Goal: Information Seeking & Learning: Check status

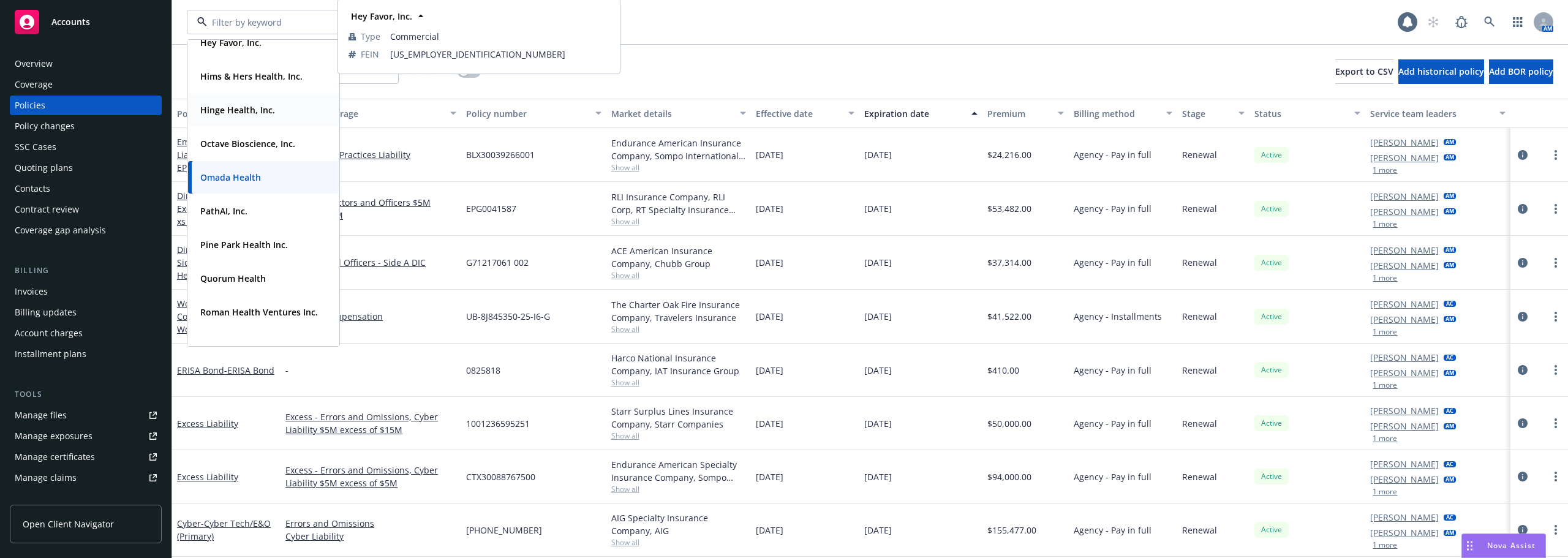
scroll to position [306, 0]
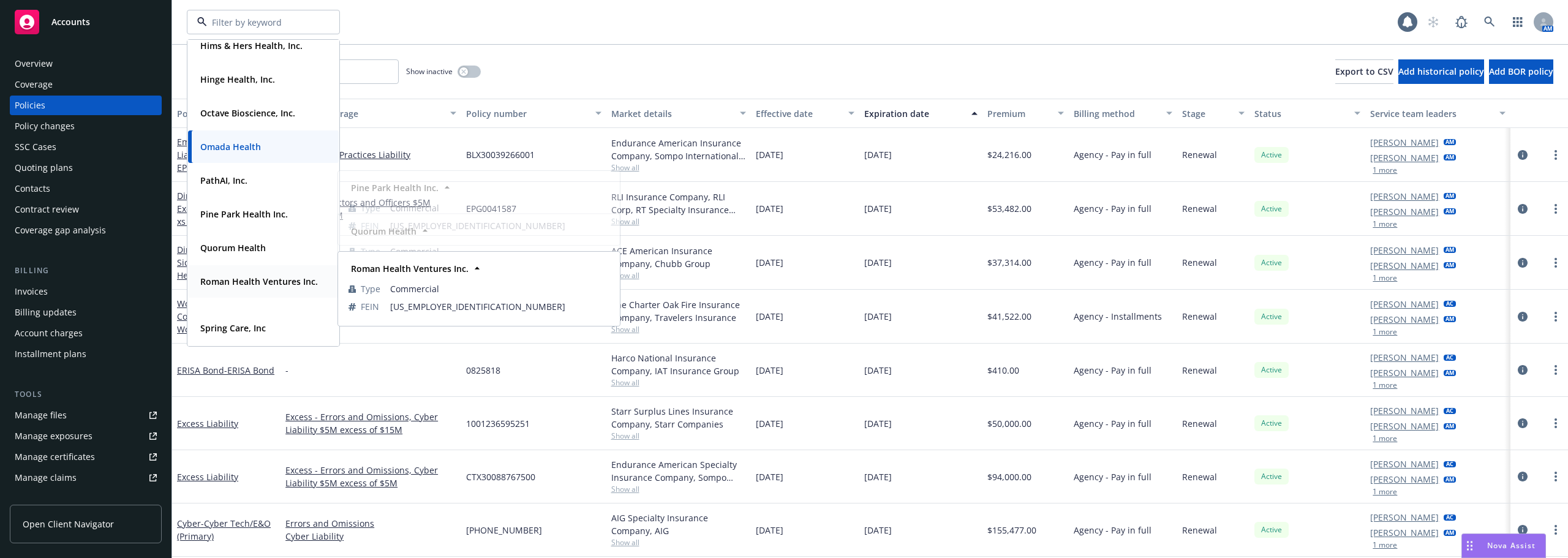
click at [251, 298] on div "Roman Health Ventures Inc. Type Commercial FEIN [US_EMPLOYER_IDENTIFICATION_NUM…" at bounding box center [263, 281] width 150 height 32
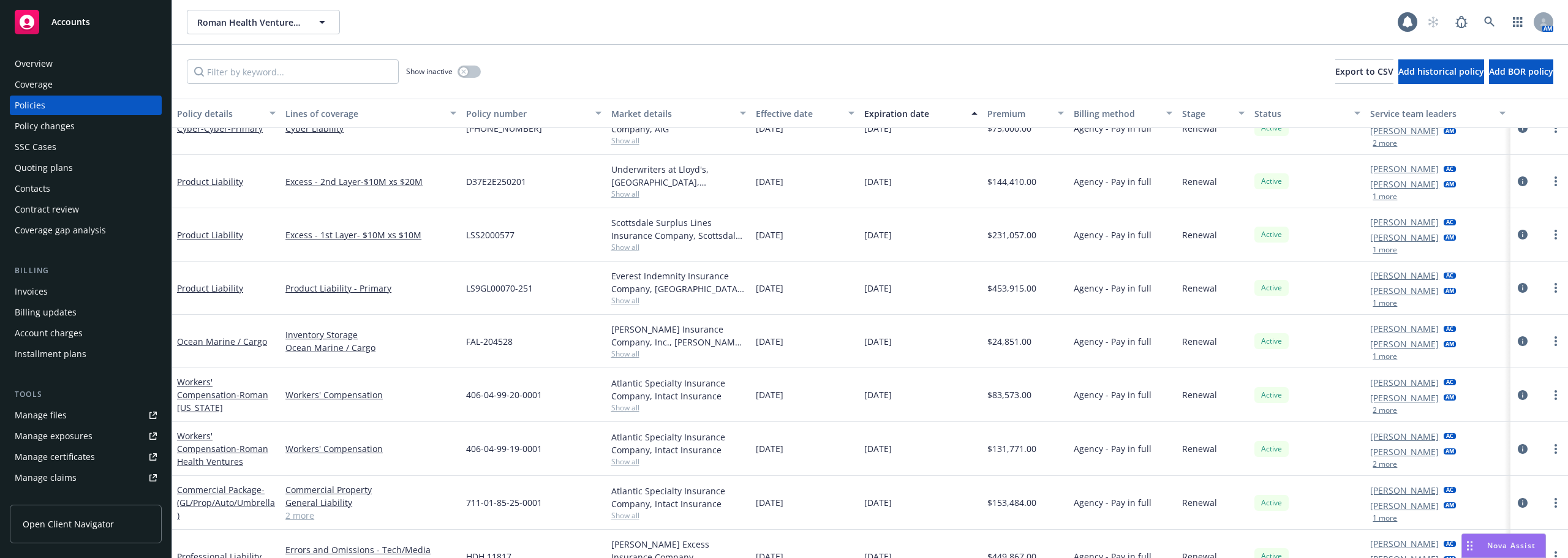
scroll to position [590, 0]
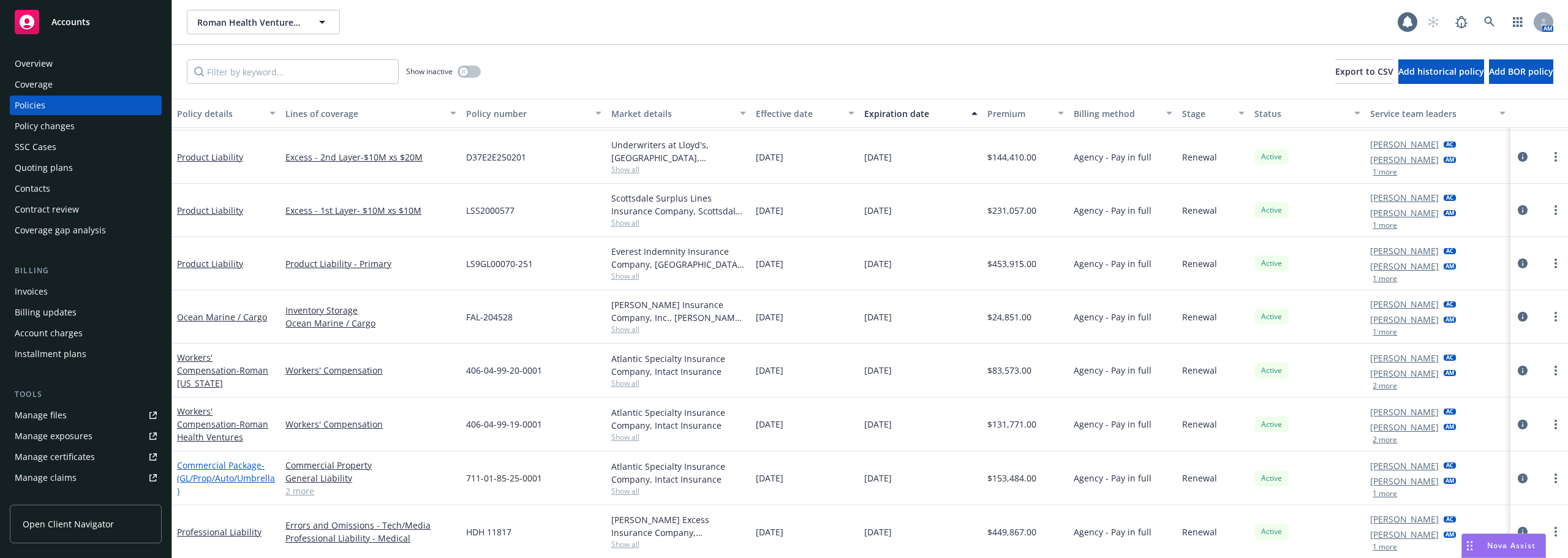
click at [220, 478] on span "- (GL/Prop/Auto/Umbrella)" at bounding box center [226, 478] width 98 height 37
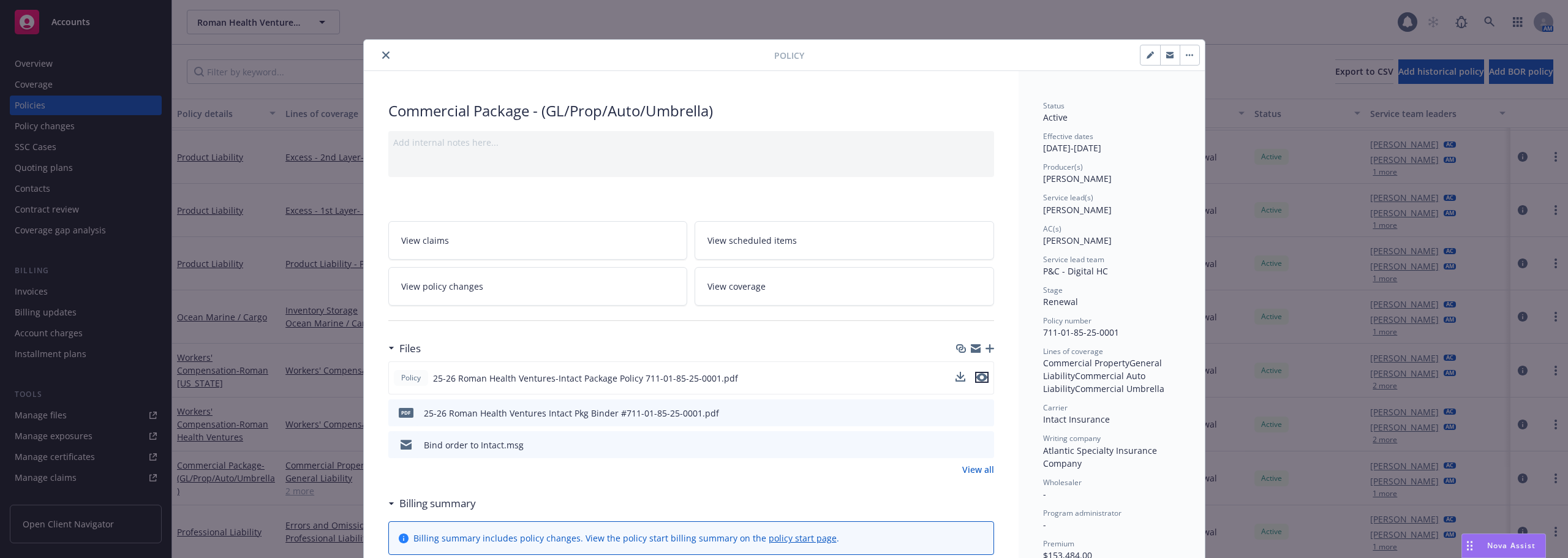
click at [979, 380] on icon "preview file" at bounding box center [982, 377] width 11 height 8
click at [378, 56] on button "close" at bounding box center [385, 55] width 14 height 14
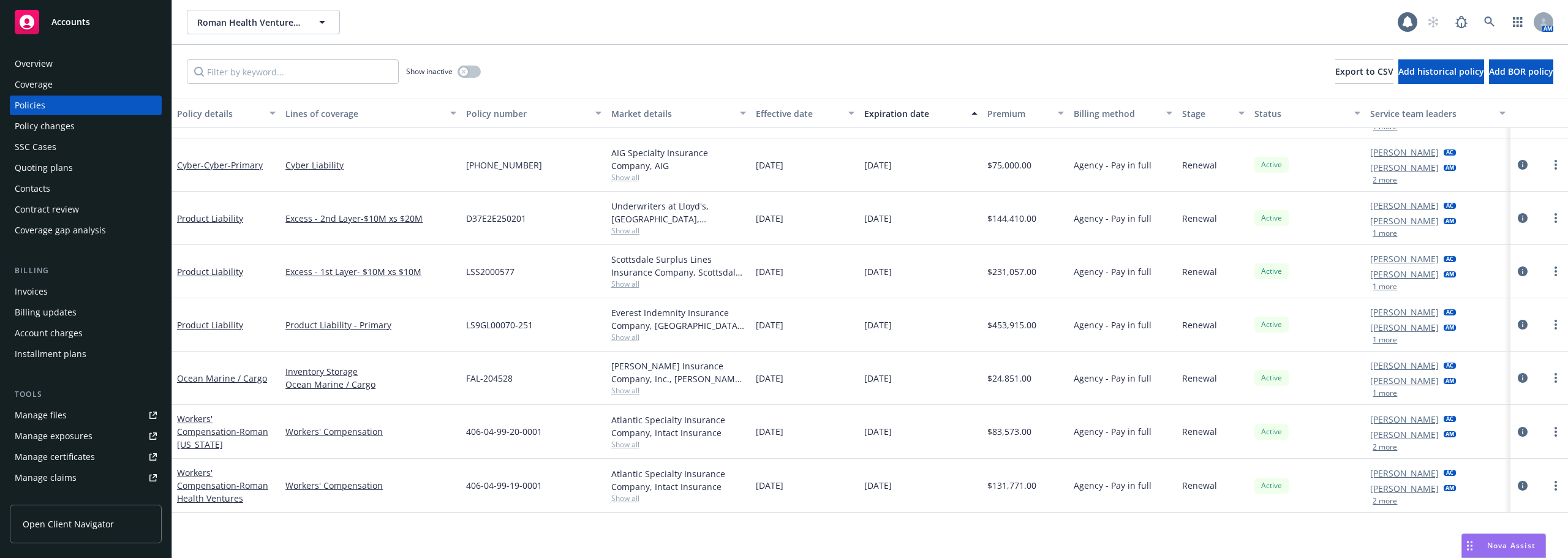
scroll to position [345, 0]
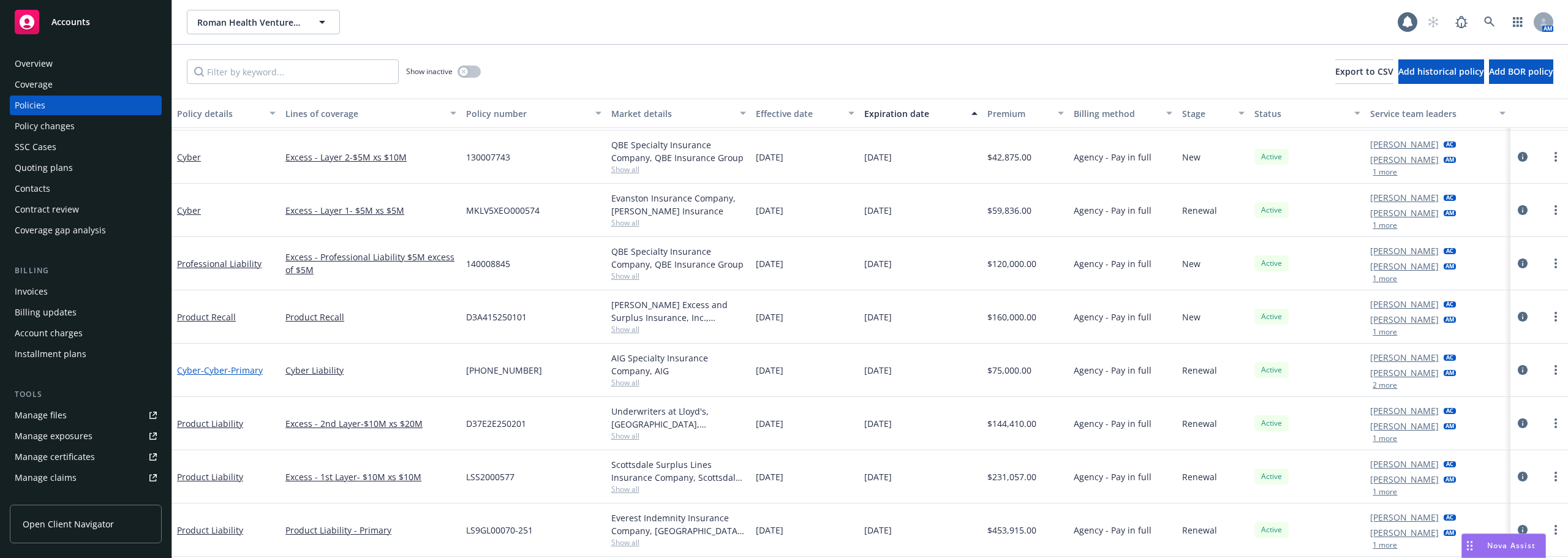
click at [220, 375] on span "- Cyber-Primary" at bounding box center [232, 370] width 62 height 12
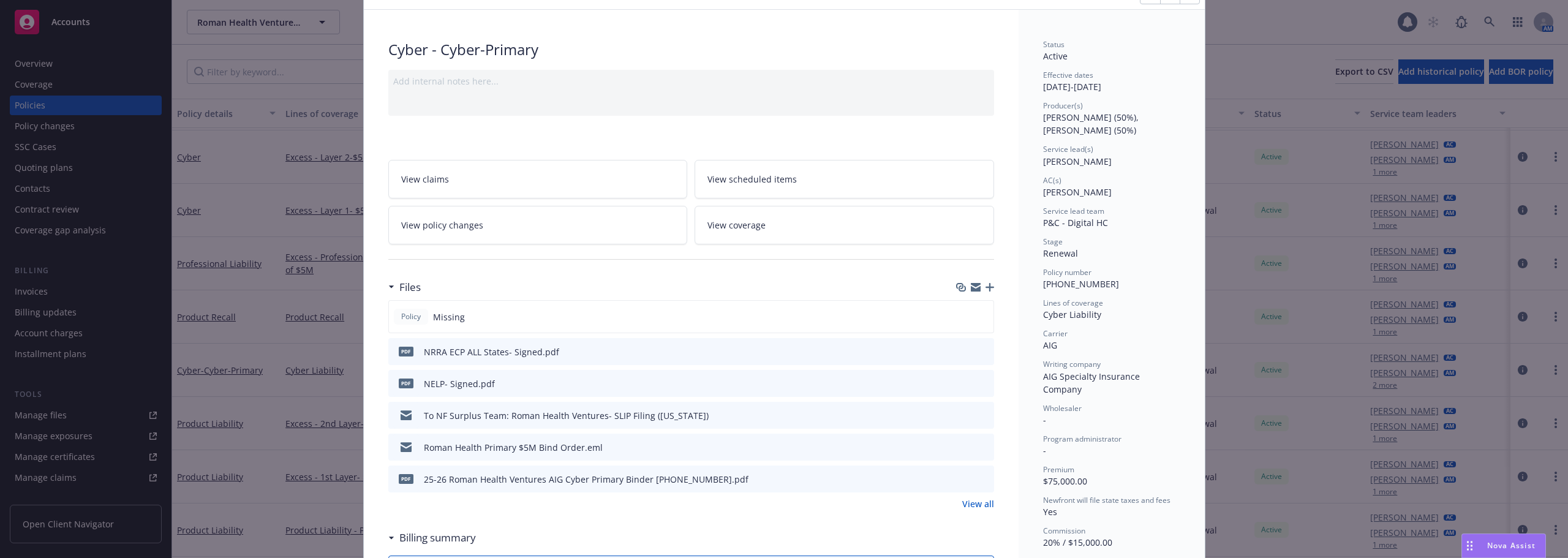
scroll to position [122, 0]
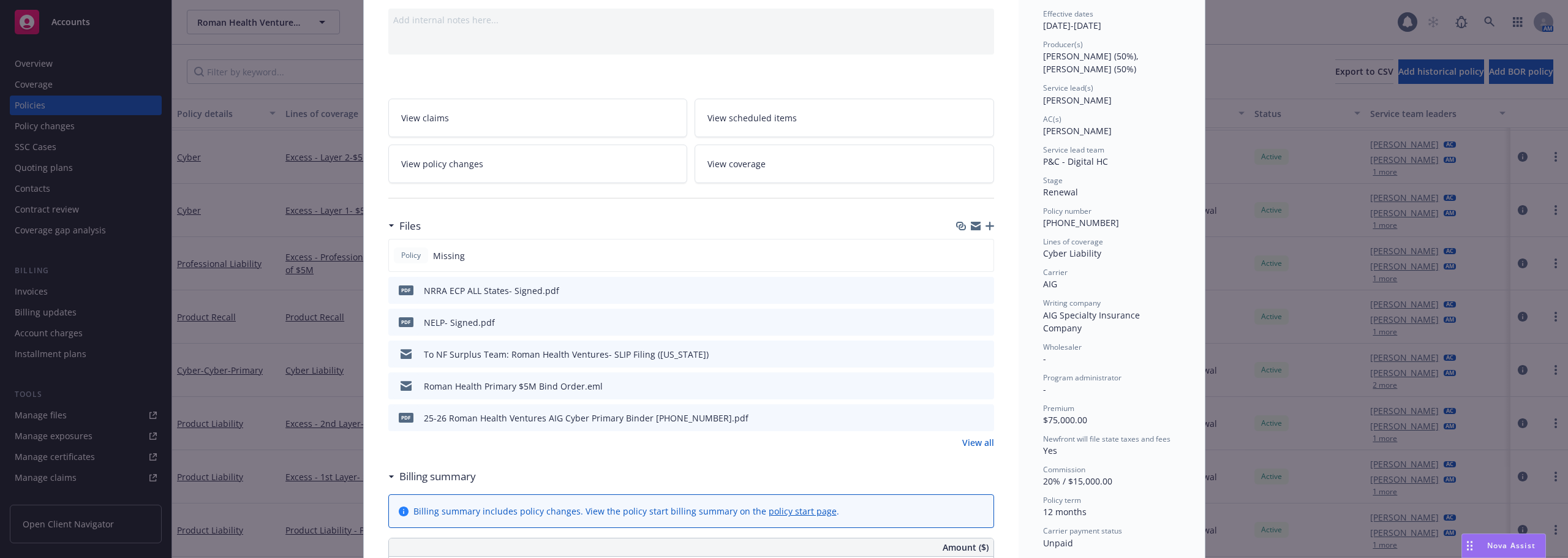
click at [981, 415] on icon "preview file" at bounding box center [982, 417] width 11 height 8
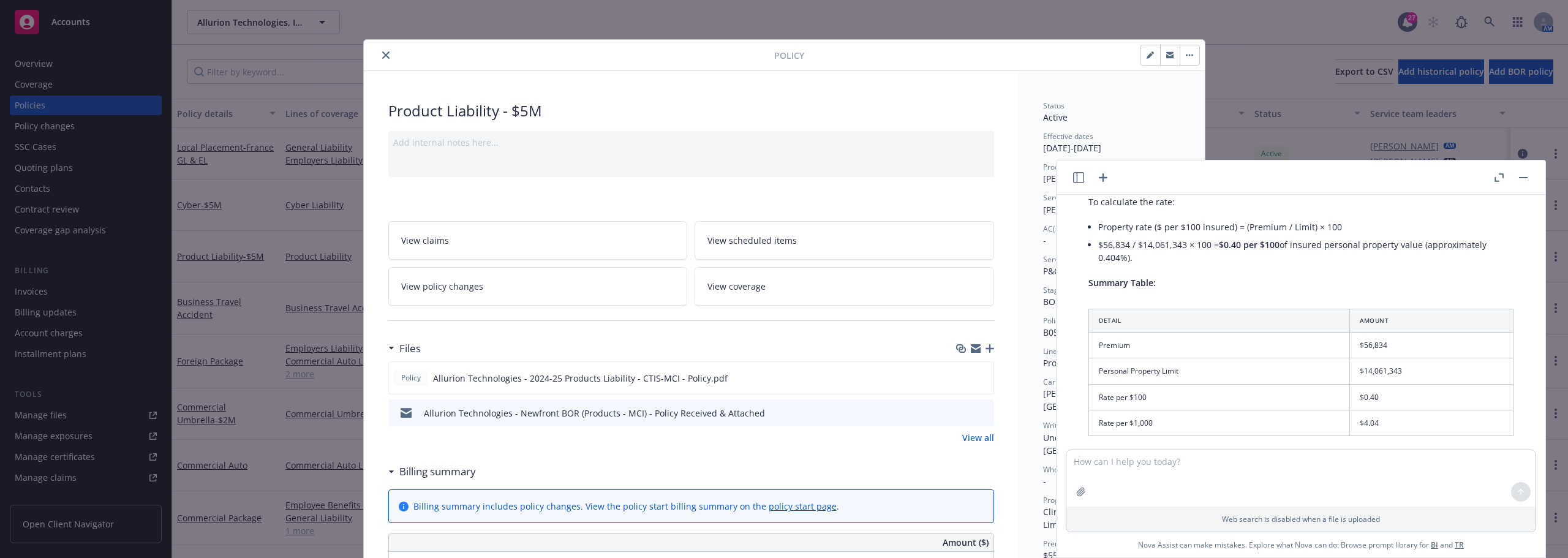
scroll to position [561, 0]
click at [382, 58] on icon "close" at bounding box center [386, 55] width 8 height 8
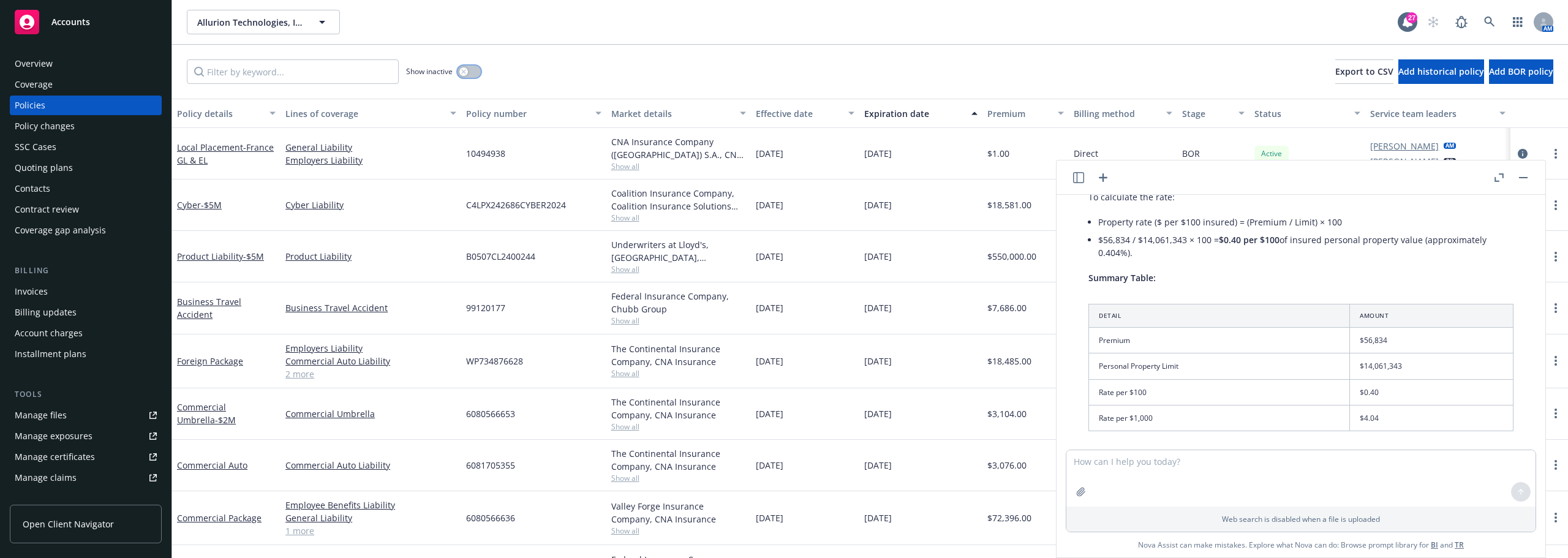
click at [462, 70] on icon "button" at bounding box center [463, 71] width 4 height 4
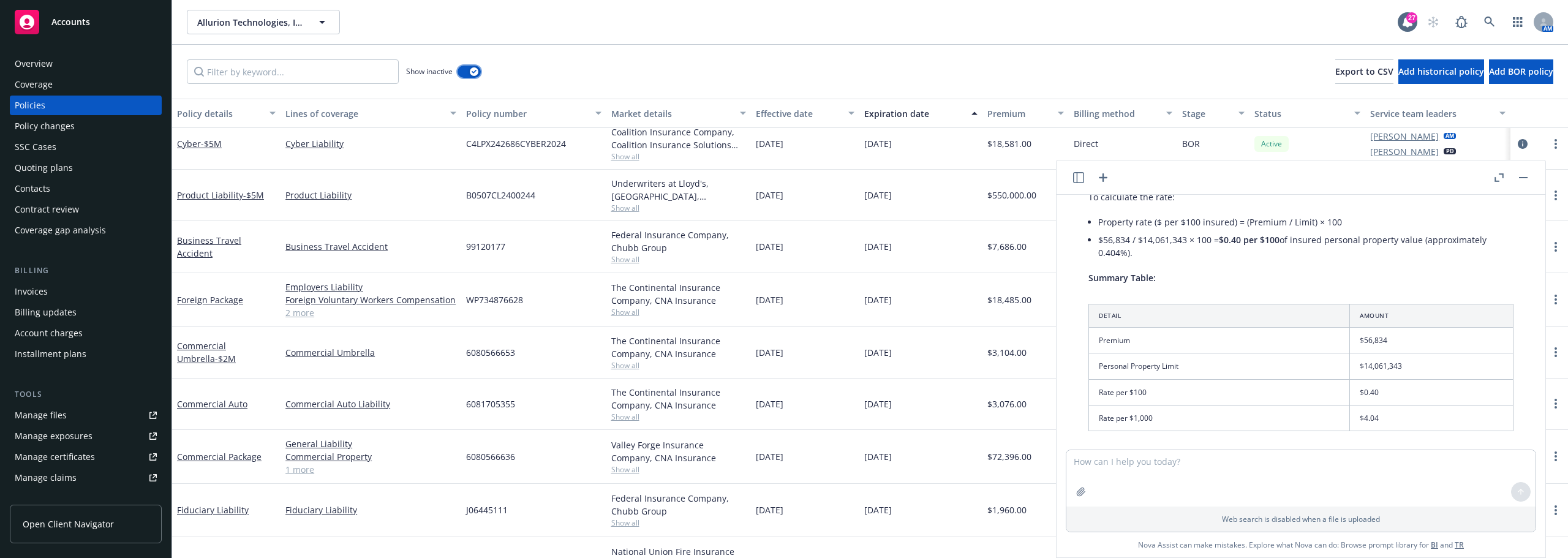
scroll to position [612, 0]
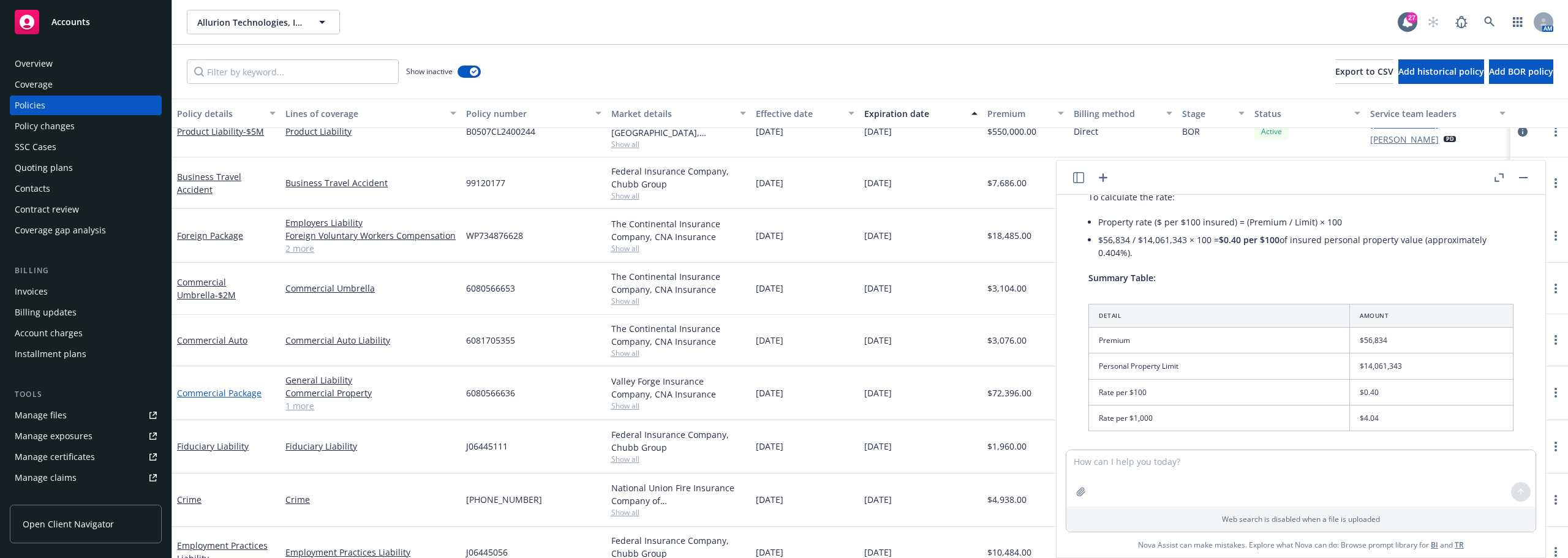
click at [208, 391] on link "Commercial Package" at bounding box center [219, 393] width 84 height 12
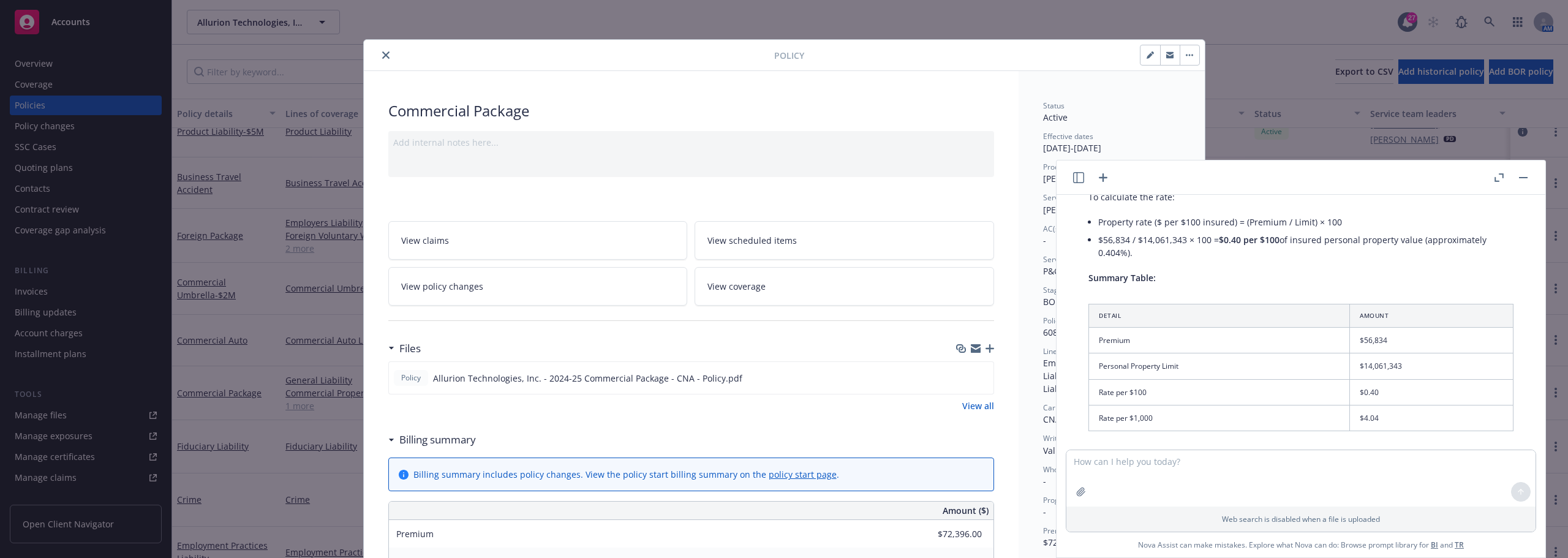
click at [1068, 111] on div "Status Active" at bounding box center [1111, 112] width 137 height 23
click at [1526, 177] on icon "button" at bounding box center [1523, 178] width 8 height 1
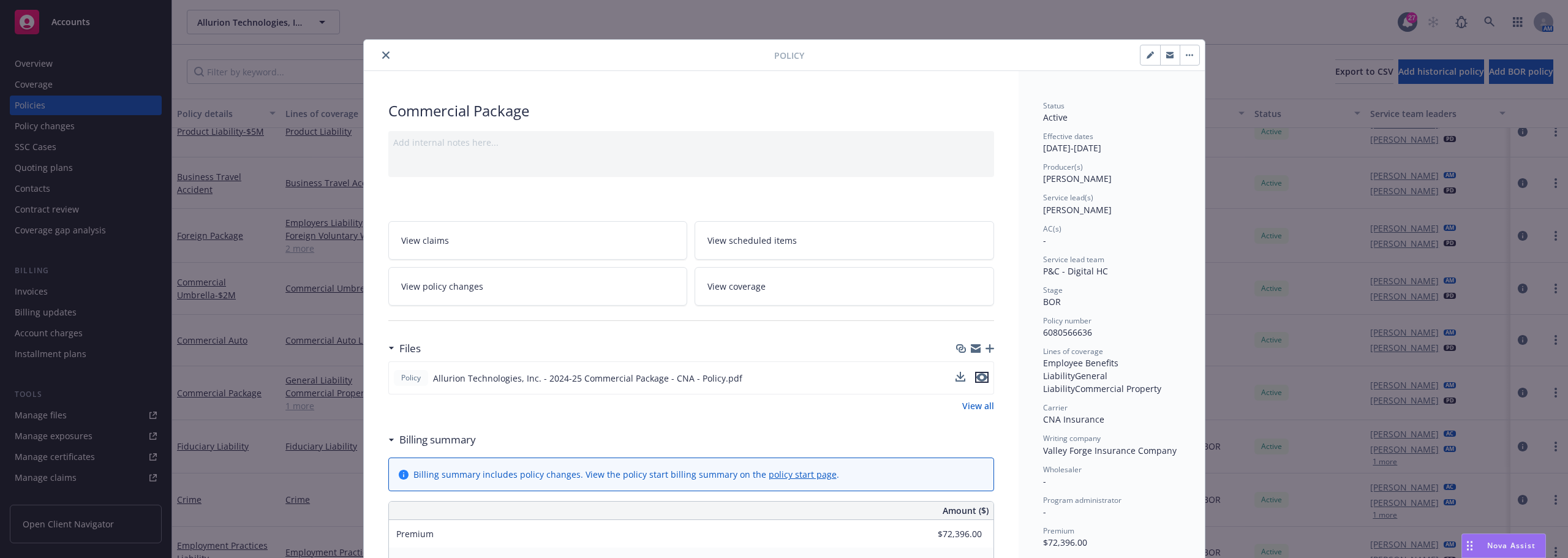
click at [977, 380] on icon "preview file" at bounding box center [982, 377] width 11 height 8
